Goal: Information Seeking & Learning: Learn about a topic

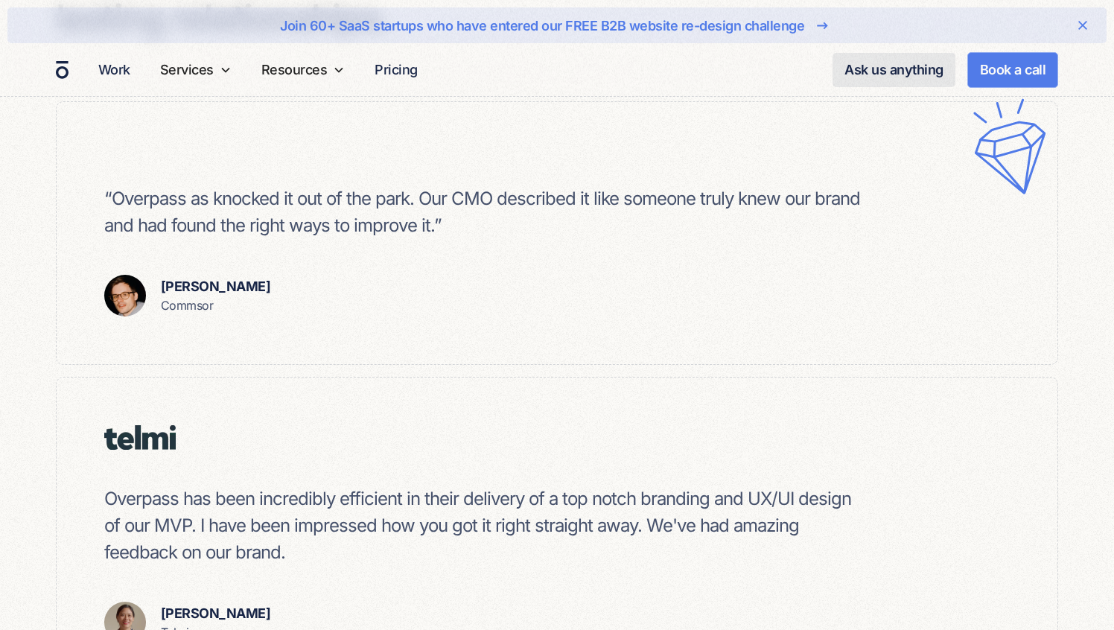
click at [290, 362] on div "“Overpass as knocked it out of the park. Our CMO described it like someone trul…" at bounding box center [557, 233] width 1000 height 262
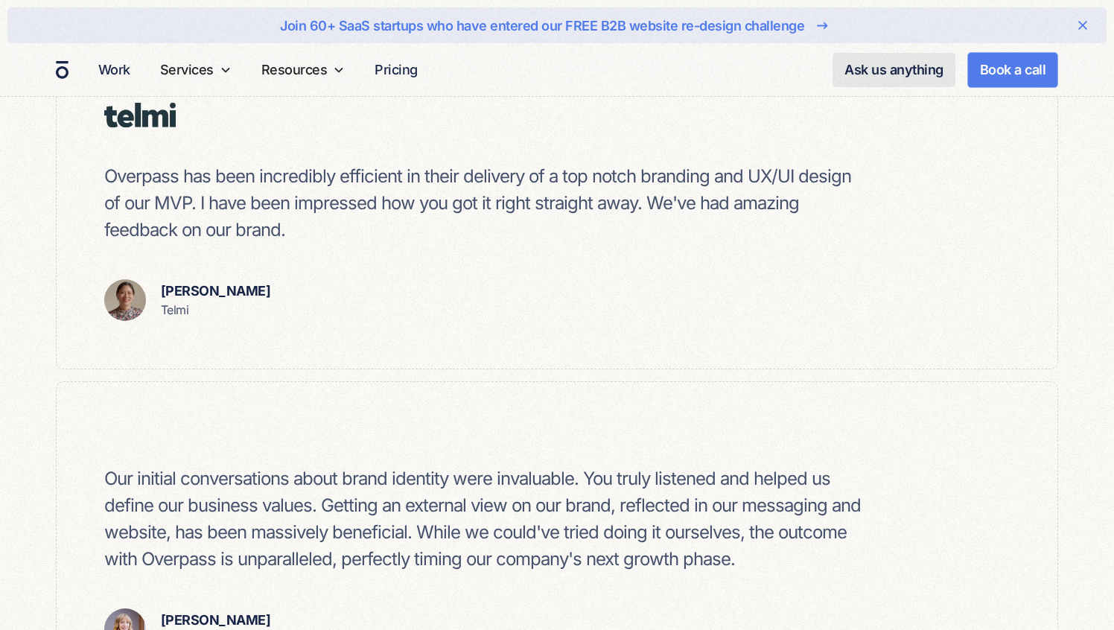
scroll to position [645, 0]
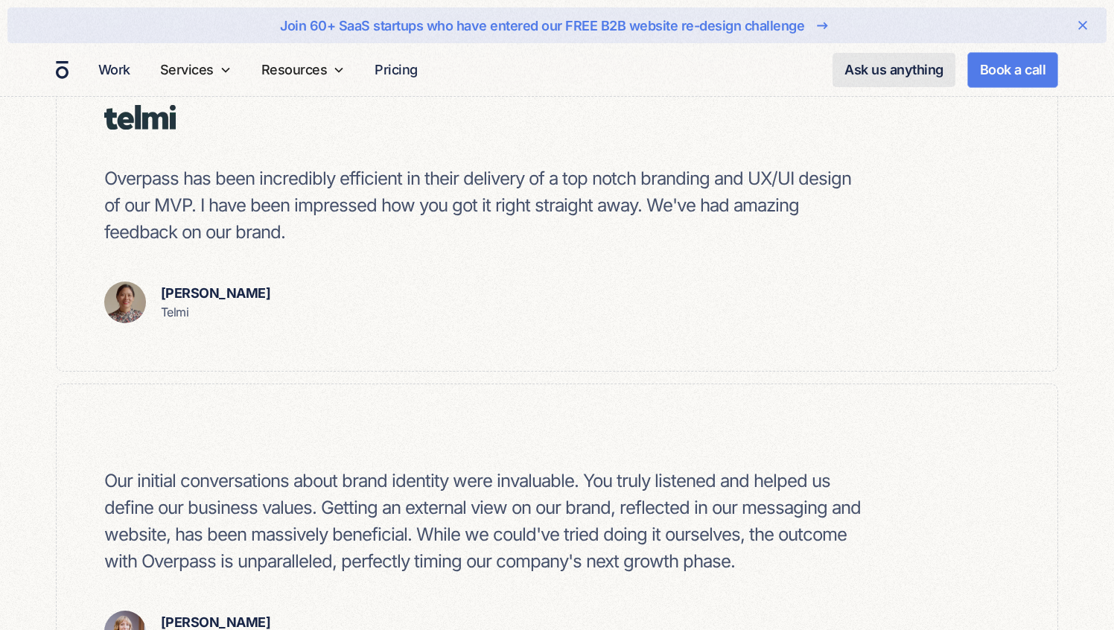
click at [430, 306] on div "Overpass has been incredibly efficient in their delivery of a top notch brandin…" at bounding box center [557, 213] width 1000 height 313
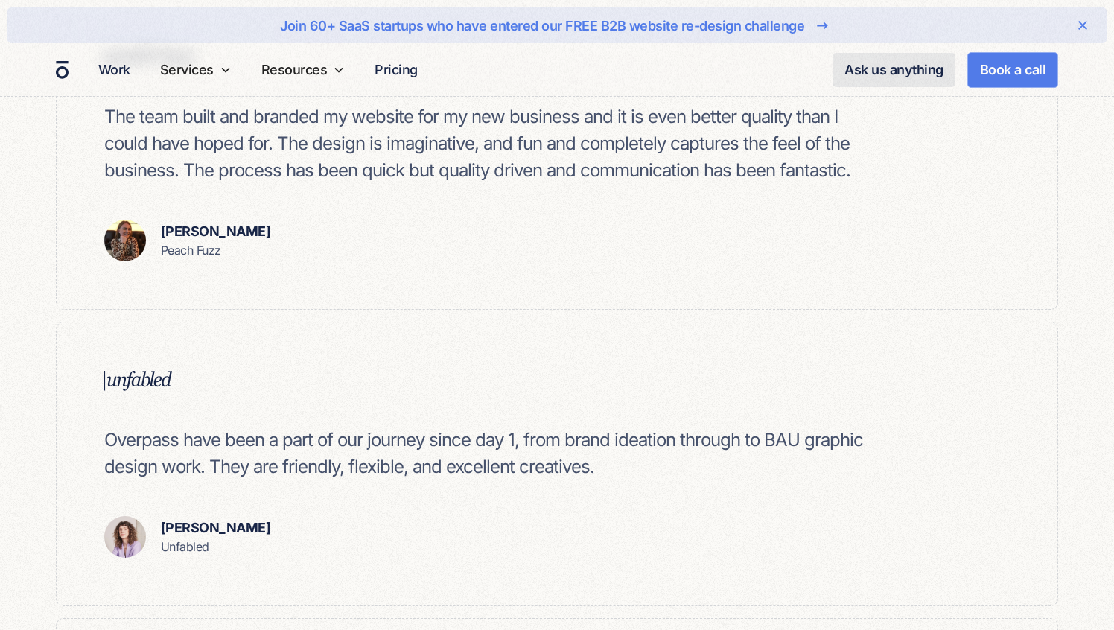
scroll to position [2565, 0]
click at [324, 272] on div "The team built and branded my website for my new business and it is even better…" at bounding box center [557, 153] width 1000 height 310
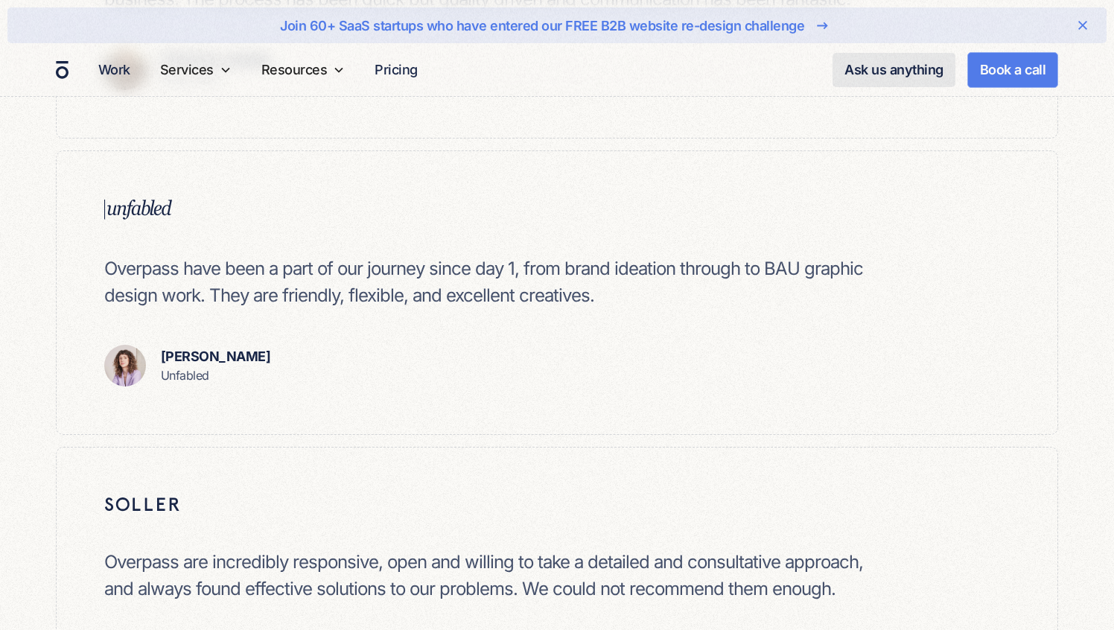
scroll to position [2740, 0]
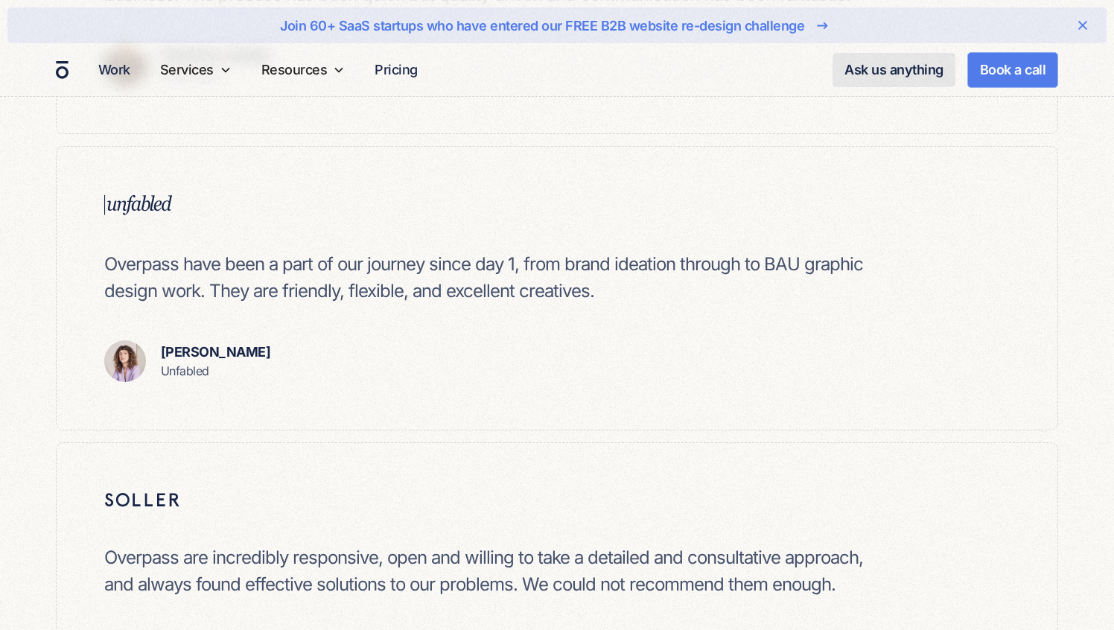
click at [362, 386] on div "Overpass have been a part of our journey since day 1, from brand ideation throu…" at bounding box center [557, 288] width 1000 height 283
click at [185, 369] on p "Unfabled" at bounding box center [216, 371] width 110 height 18
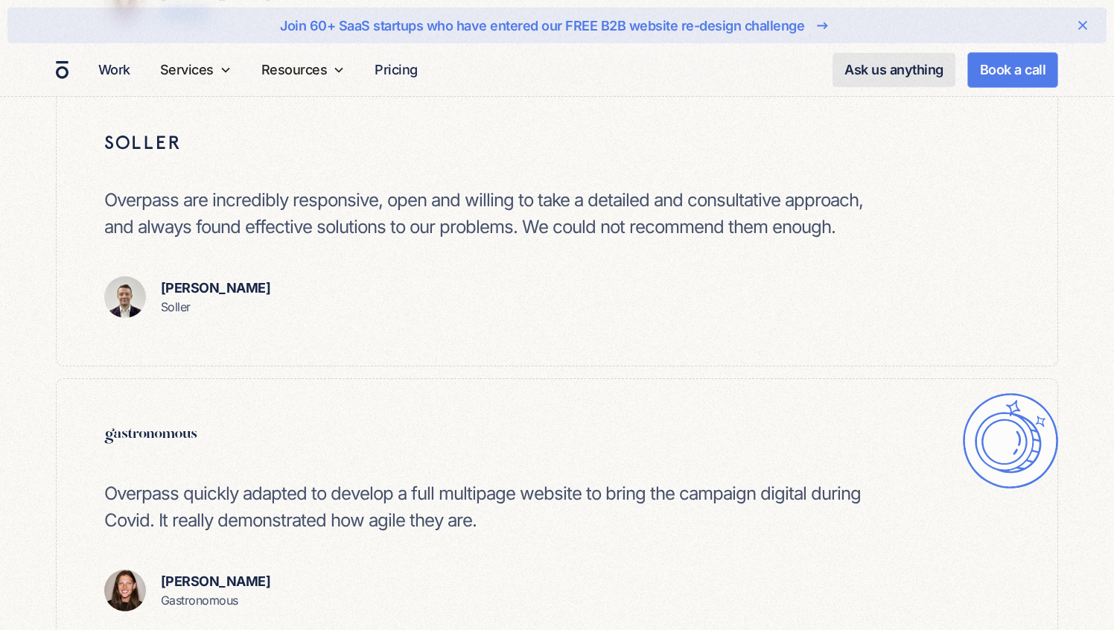
scroll to position [3101, 0]
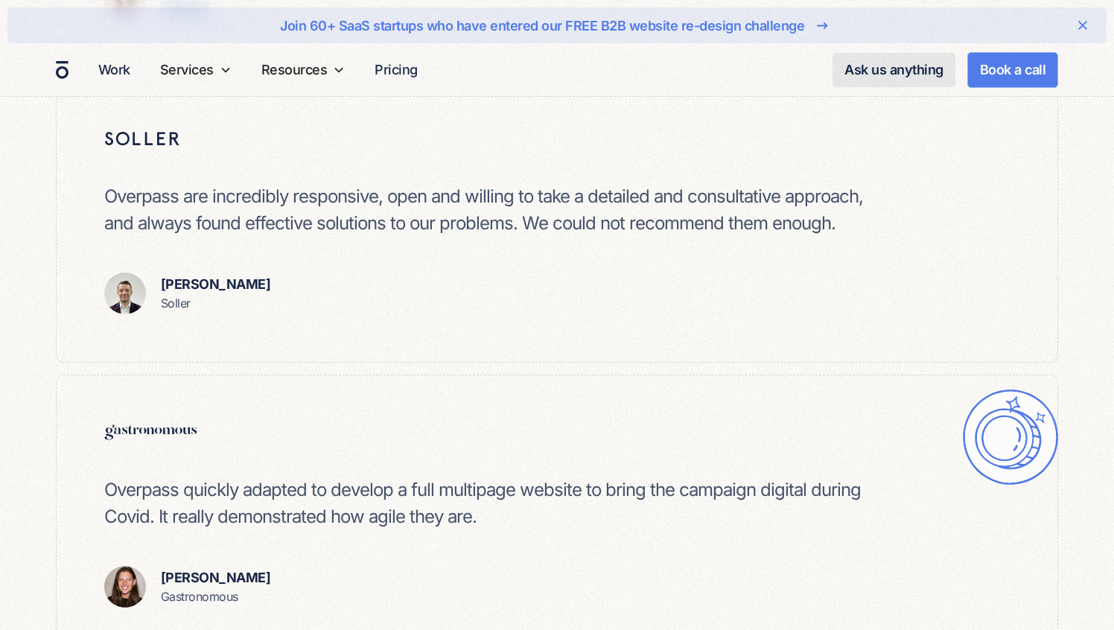
click at [496, 326] on div "Overpass are incredibly responsive, open and willing to take a detailed and con…" at bounding box center [557, 222] width 1000 height 280
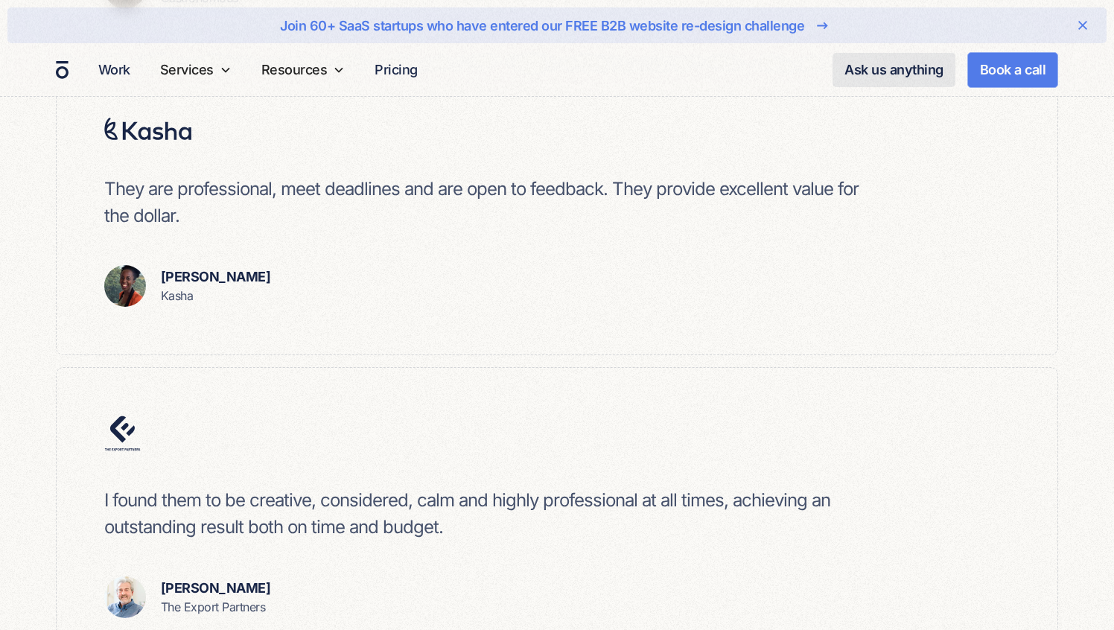
scroll to position [3714, 0]
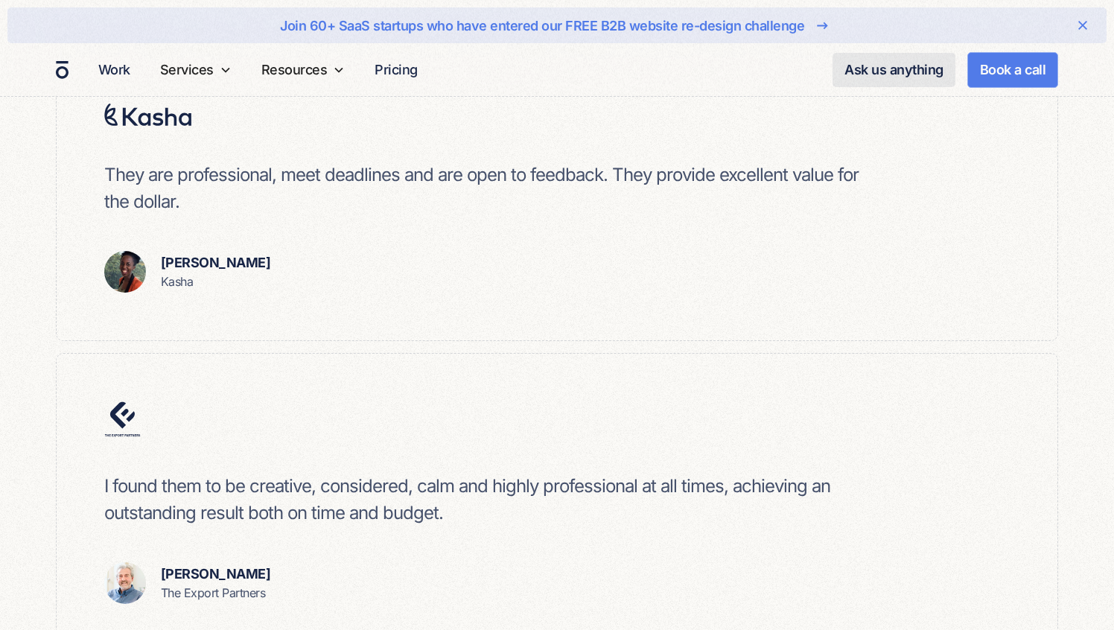
click at [179, 284] on p "Kasha" at bounding box center [216, 281] width 110 height 18
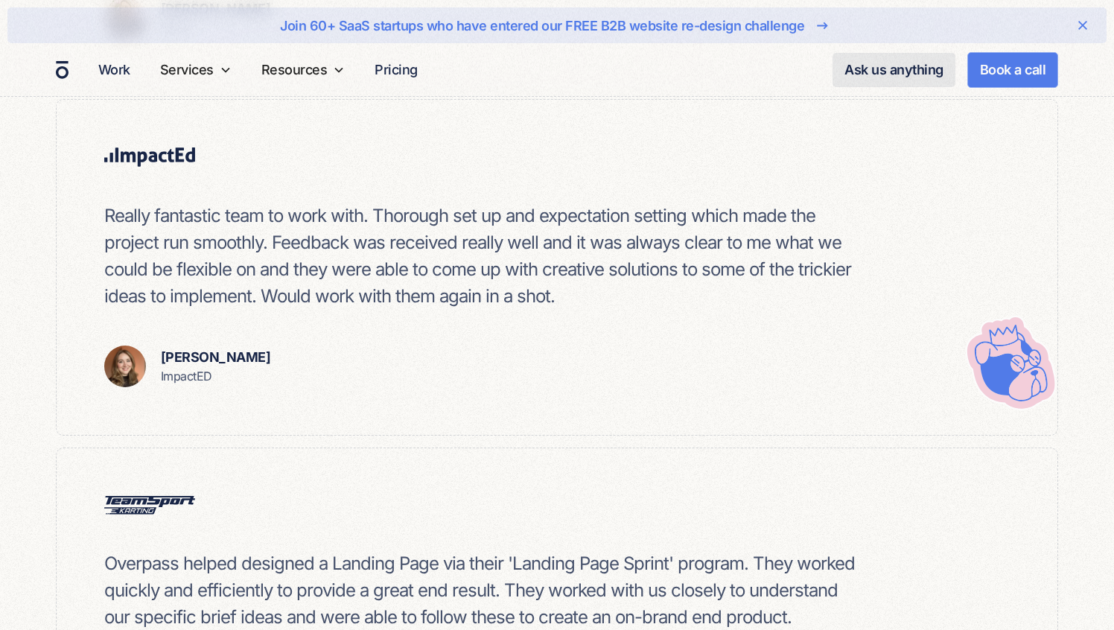
scroll to position [5036, 0]
